Goal: Information Seeking & Learning: Learn about a topic

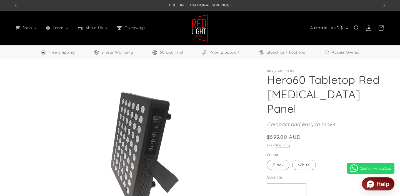
select select "**"
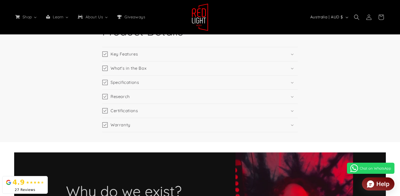
scroll to position [0, 1095]
click at [291, 80] on summary "Specifications" at bounding box center [200, 83] width 196 height 14
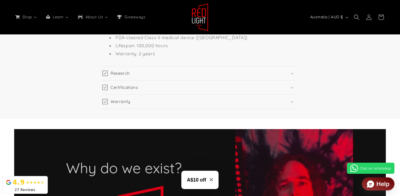
scroll to position [1129, 0]
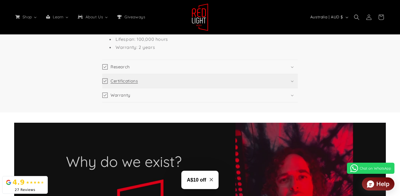
click at [291, 74] on summary "Certifications" at bounding box center [200, 81] width 196 height 14
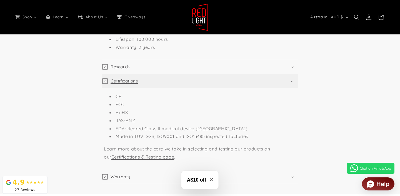
scroll to position [0, 730]
click at [291, 74] on summary "Certifications" at bounding box center [200, 81] width 196 height 14
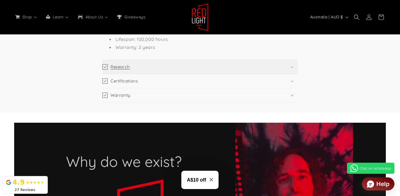
click at [292, 60] on summary "Research" at bounding box center [200, 67] width 196 height 14
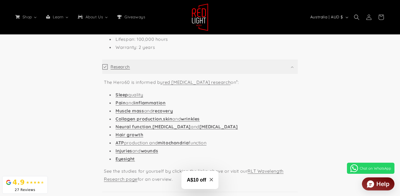
click at [292, 60] on summary "Research" at bounding box center [200, 67] width 196 height 14
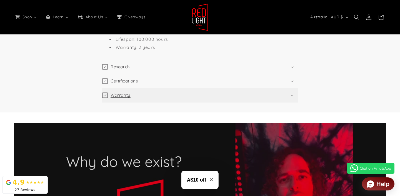
click at [289, 88] on summary "Warranty" at bounding box center [200, 95] width 196 height 14
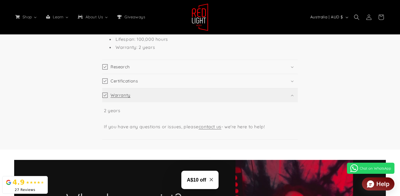
click at [289, 88] on summary "Warranty" at bounding box center [200, 95] width 196 height 14
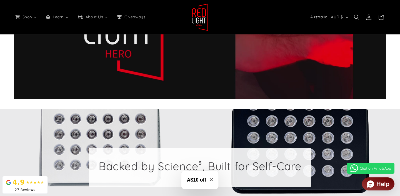
scroll to position [0, 0]
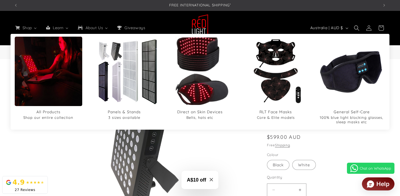
click at [208, 81] on img "Direct on Skin Devices" at bounding box center [199, 71] width 81 height 81
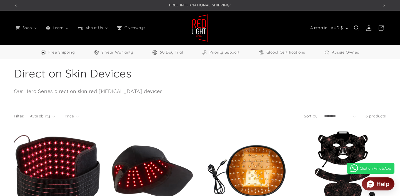
select select "**"
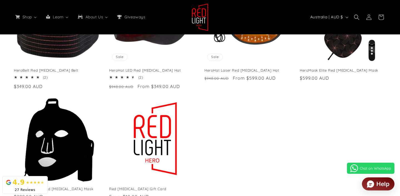
scroll to position [42, 0]
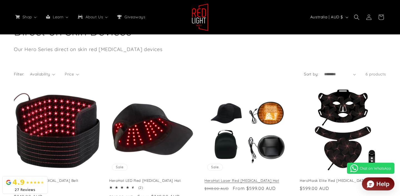
click at [271, 178] on link "HeroHat Laser Red [MEDICAL_DATA] Hat" at bounding box center [247, 180] width 86 height 5
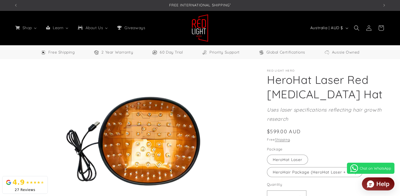
select select "**"
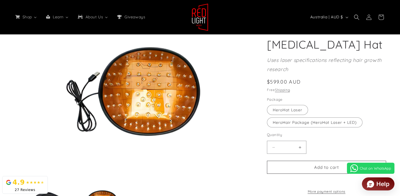
scroll to position [59, 0]
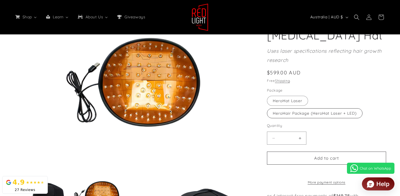
click at [316, 110] on label "HeroHair Package (HeroHat Laser + LED) Variant sold out or unavailable" at bounding box center [315, 113] width 96 height 10
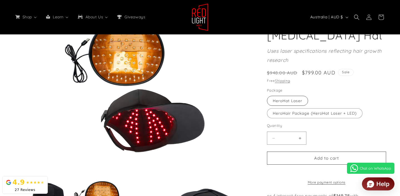
click at [294, 104] on label "HeroHat Laser Variant sold out or unavailable" at bounding box center [287, 101] width 41 height 10
